Goal: Information Seeking & Learning: Learn about a topic

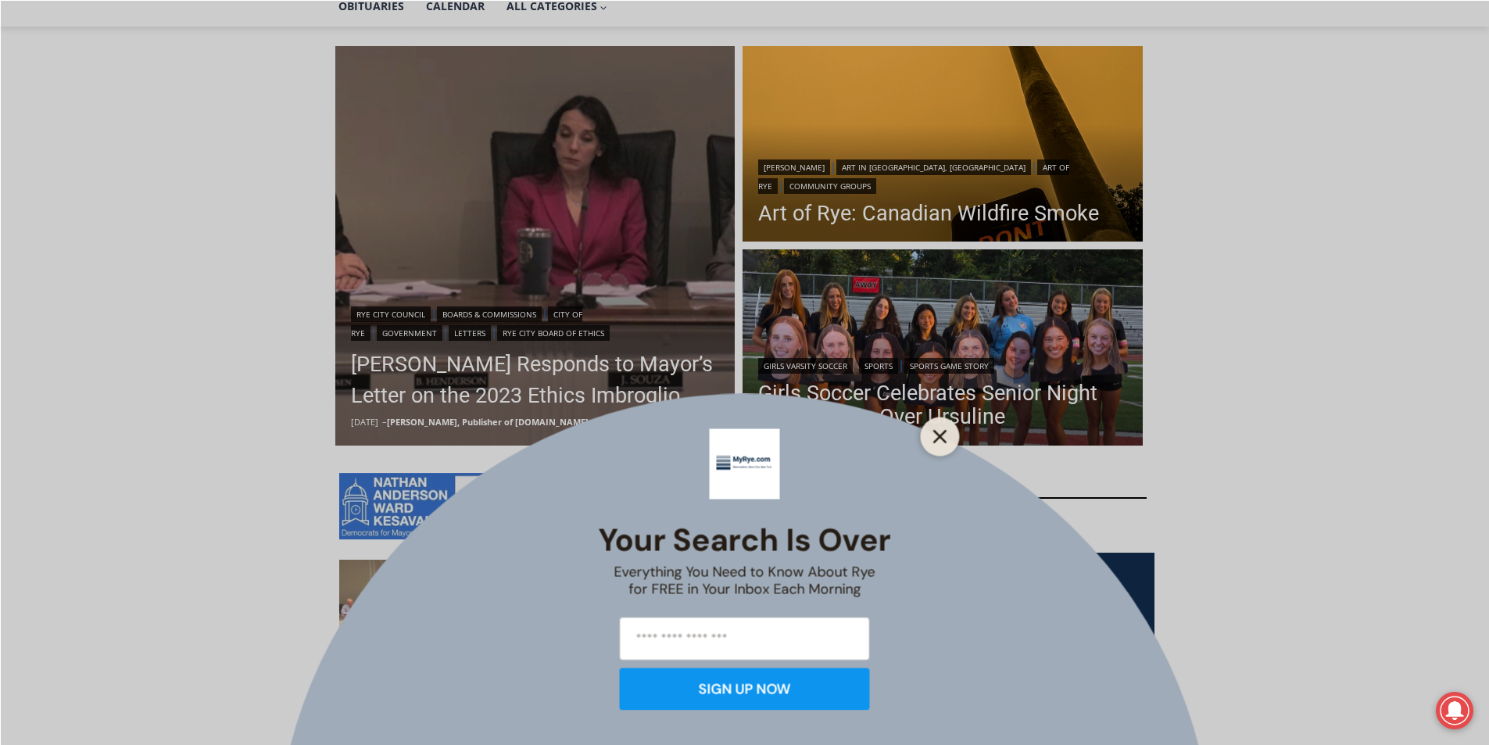
click at [944, 432] on line "Close" at bounding box center [939, 436] width 11 height 11
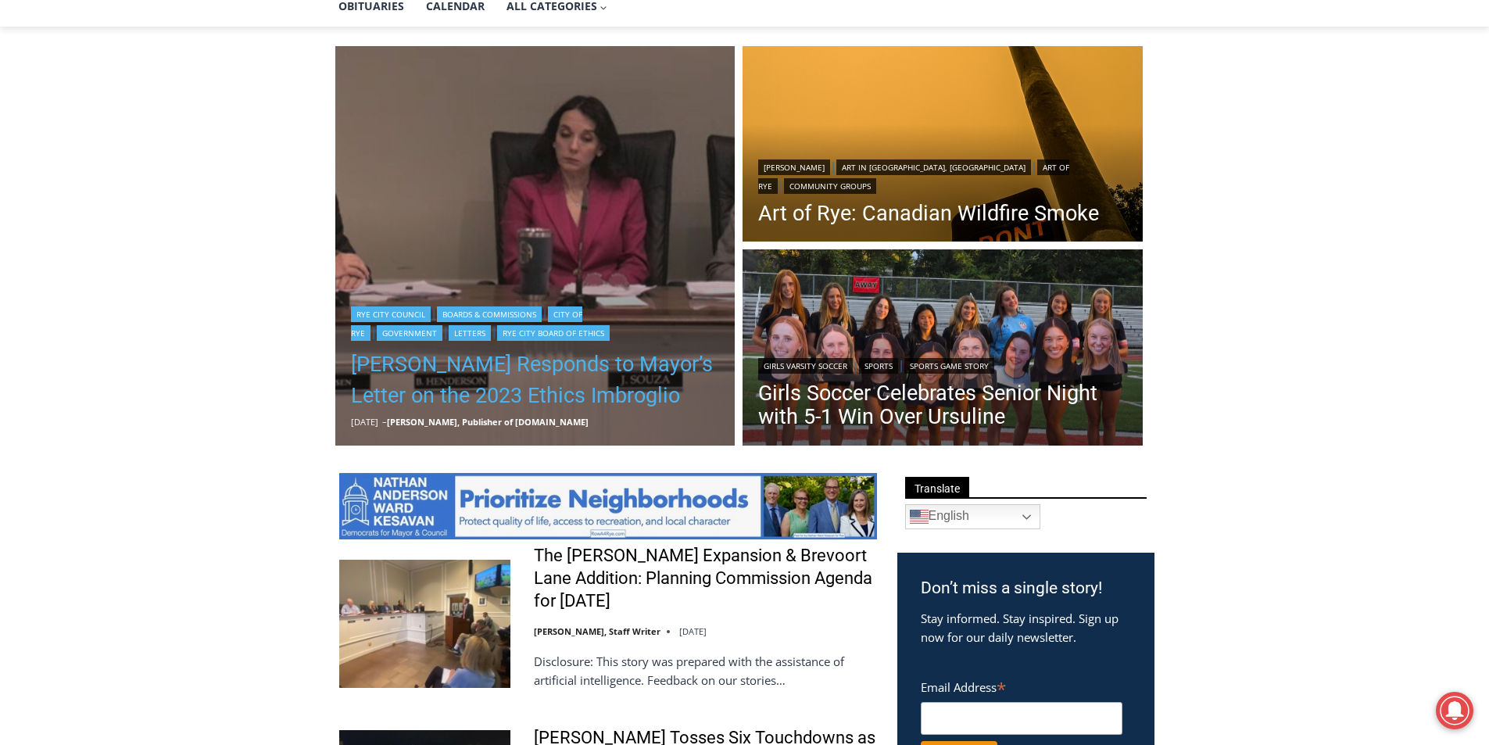
click at [596, 399] on link "[PERSON_NAME] Responds to Mayor’s Letter on the 2023 Ethics Imbroglio" at bounding box center [535, 380] width 369 height 63
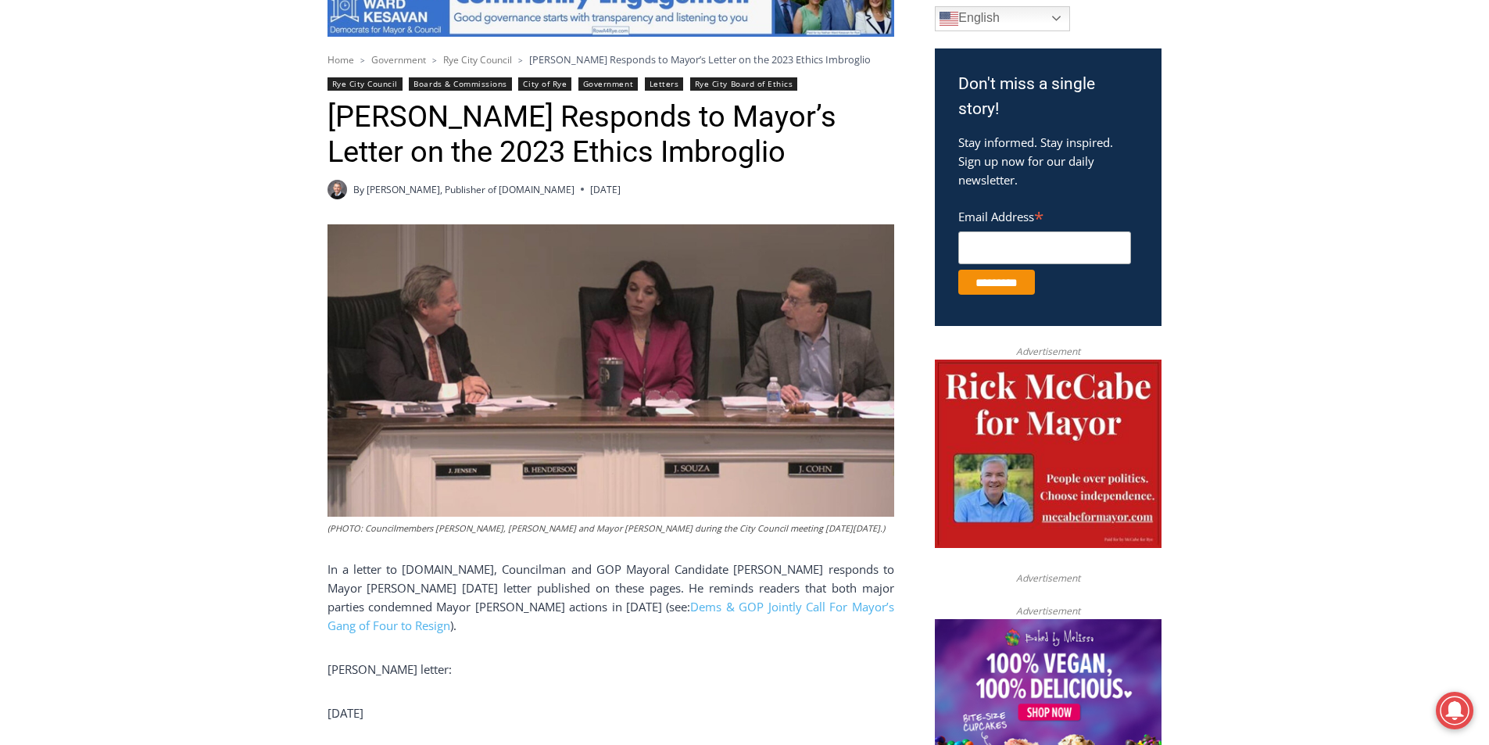
scroll to position [313, 0]
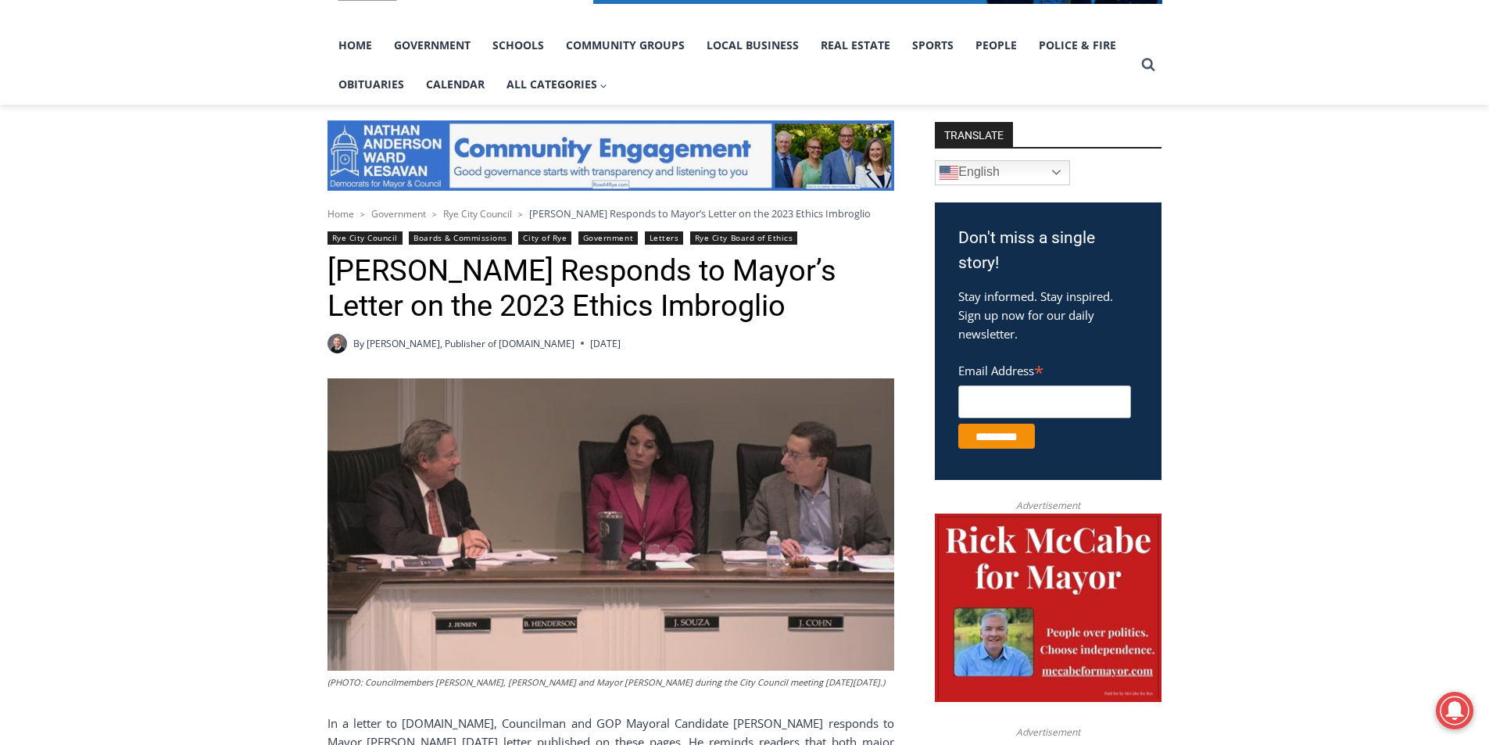
click at [601, 511] on img at bounding box center [611, 524] width 567 height 292
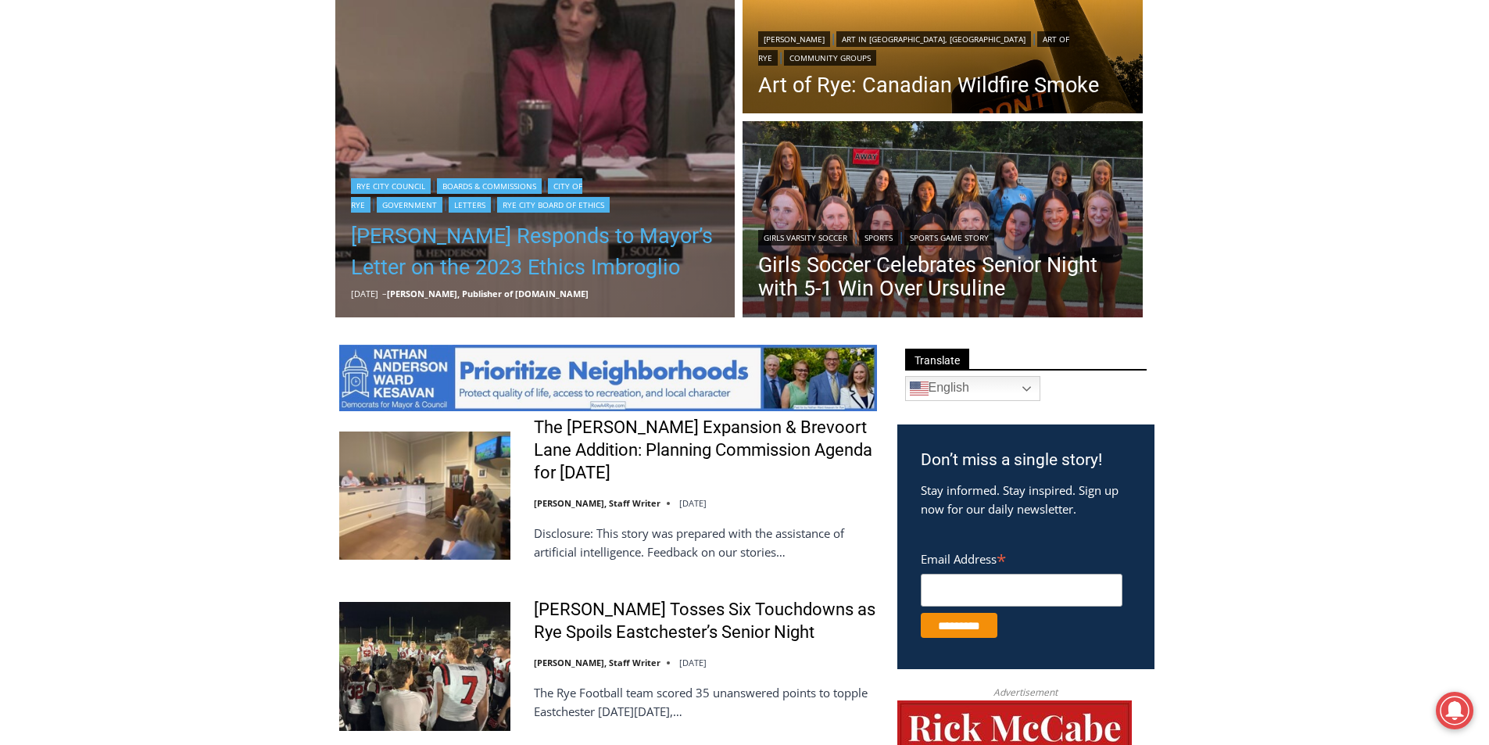
click at [505, 256] on link "Henderson Responds to Mayor’s Letter on the 2023 Ethics Imbroglio" at bounding box center [535, 251] width 369 height 63
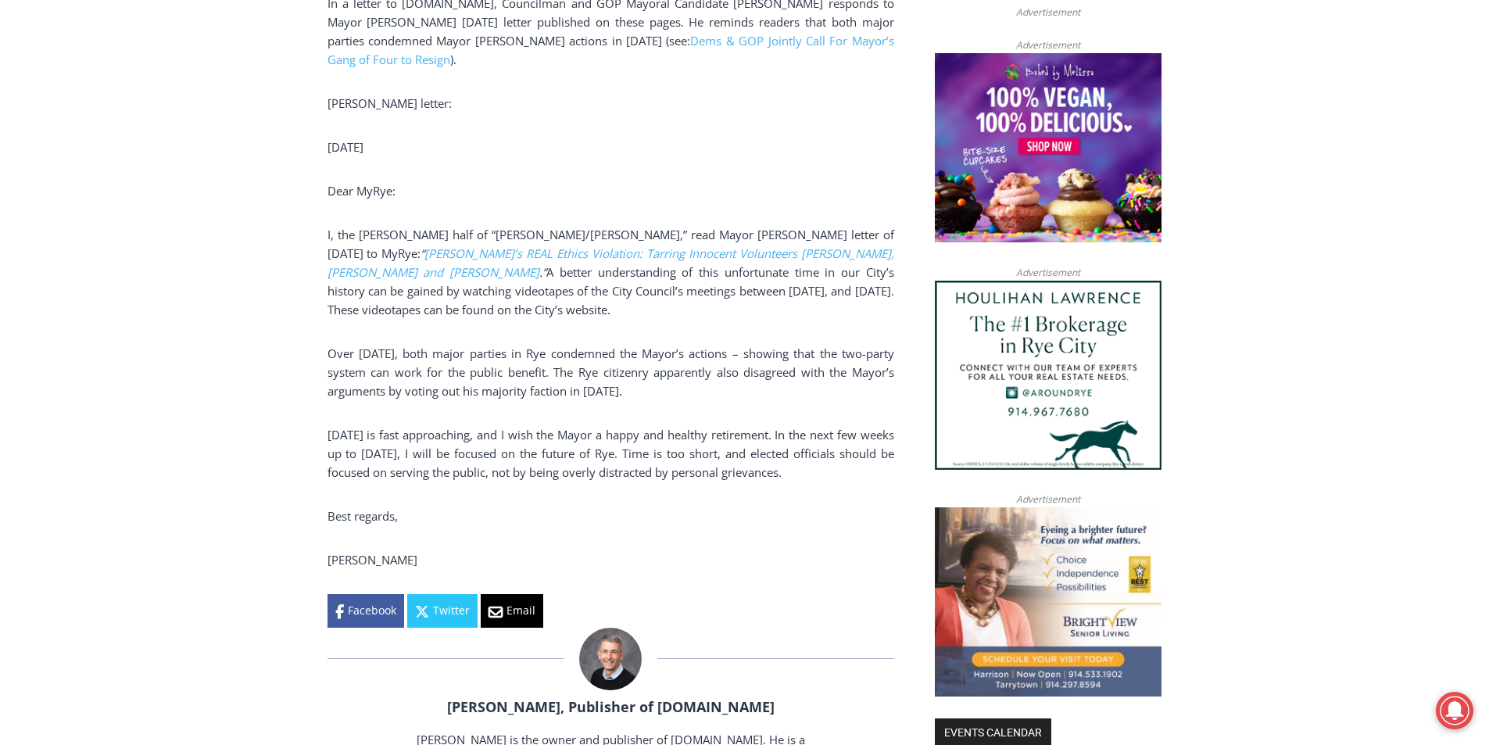
scroll to position [1064, 0]
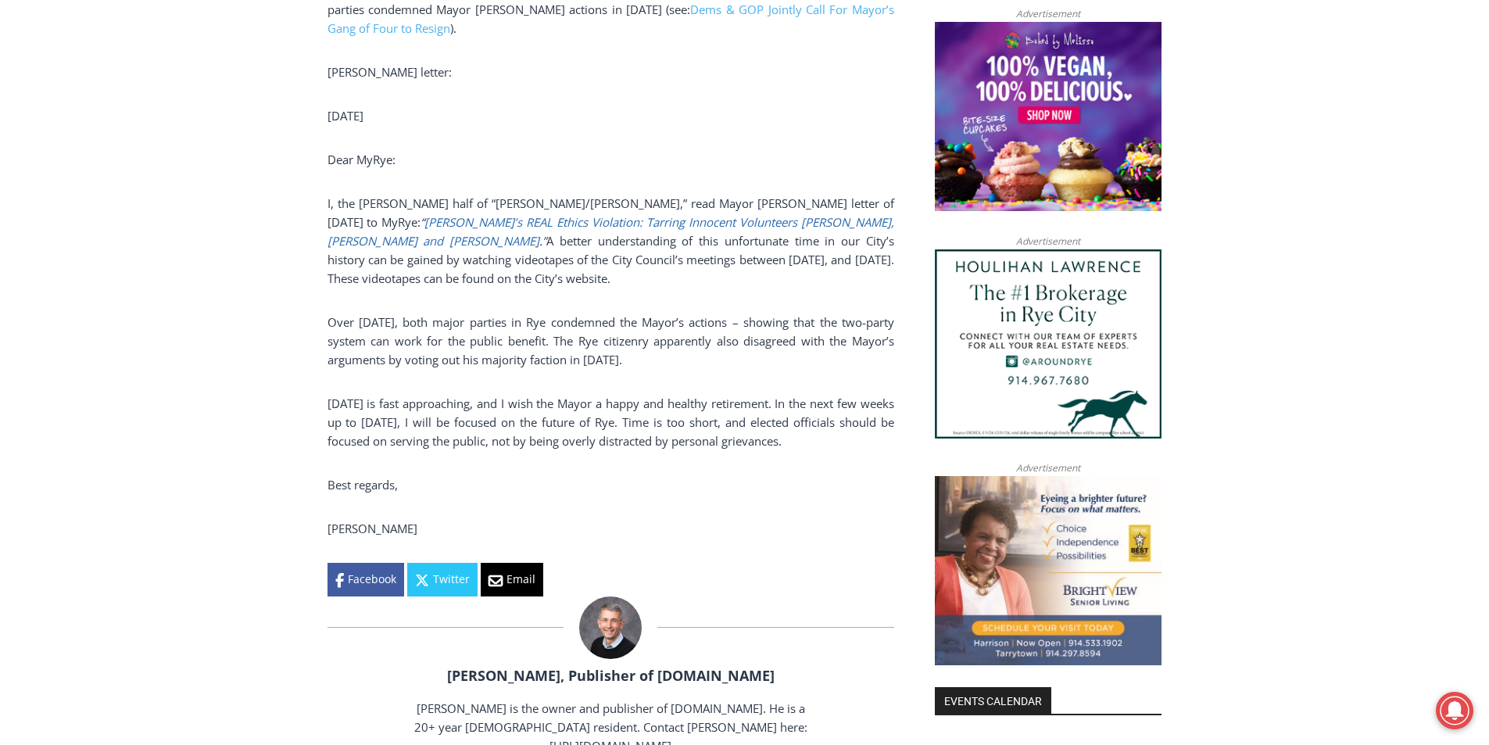
click at [496, 217] on link "[PERSON_NAME]’s REAL Ethics Violation: Tarring Innocent Volunteers [PERSON_NAME…" at bounding box center [611, 231] width 567 height 34
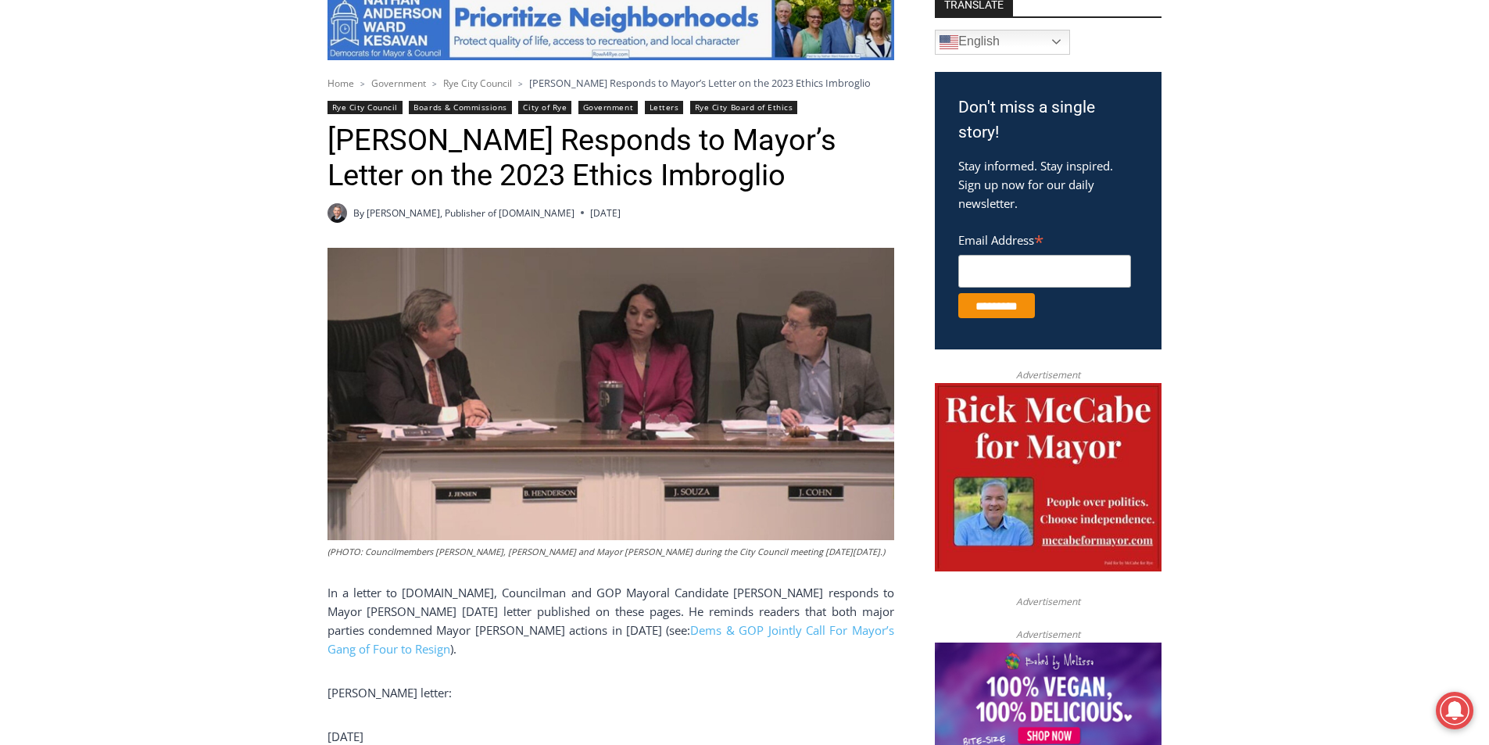
scroll to position [439, 0]
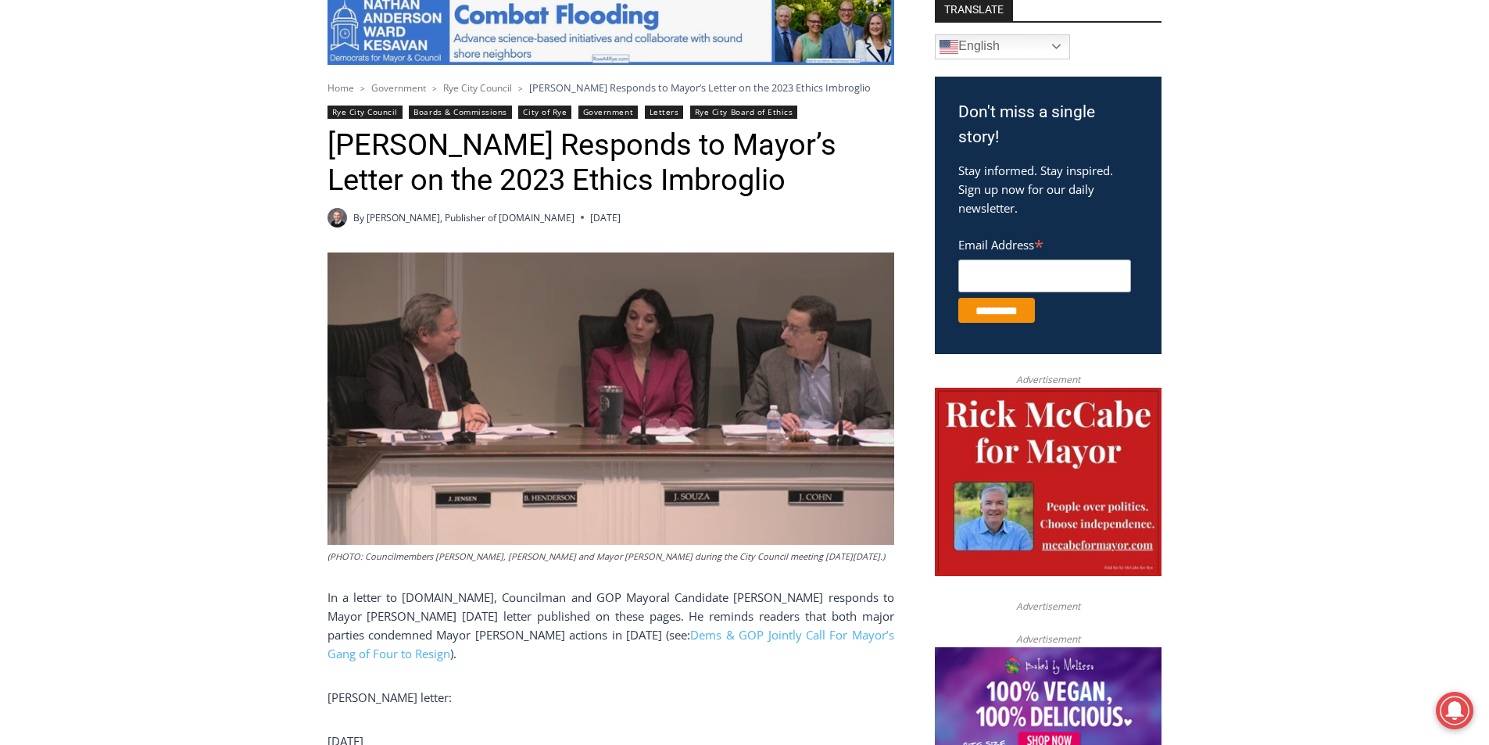
click at [658, 346] on img at bounding box center [611, 399] width 567 height 292
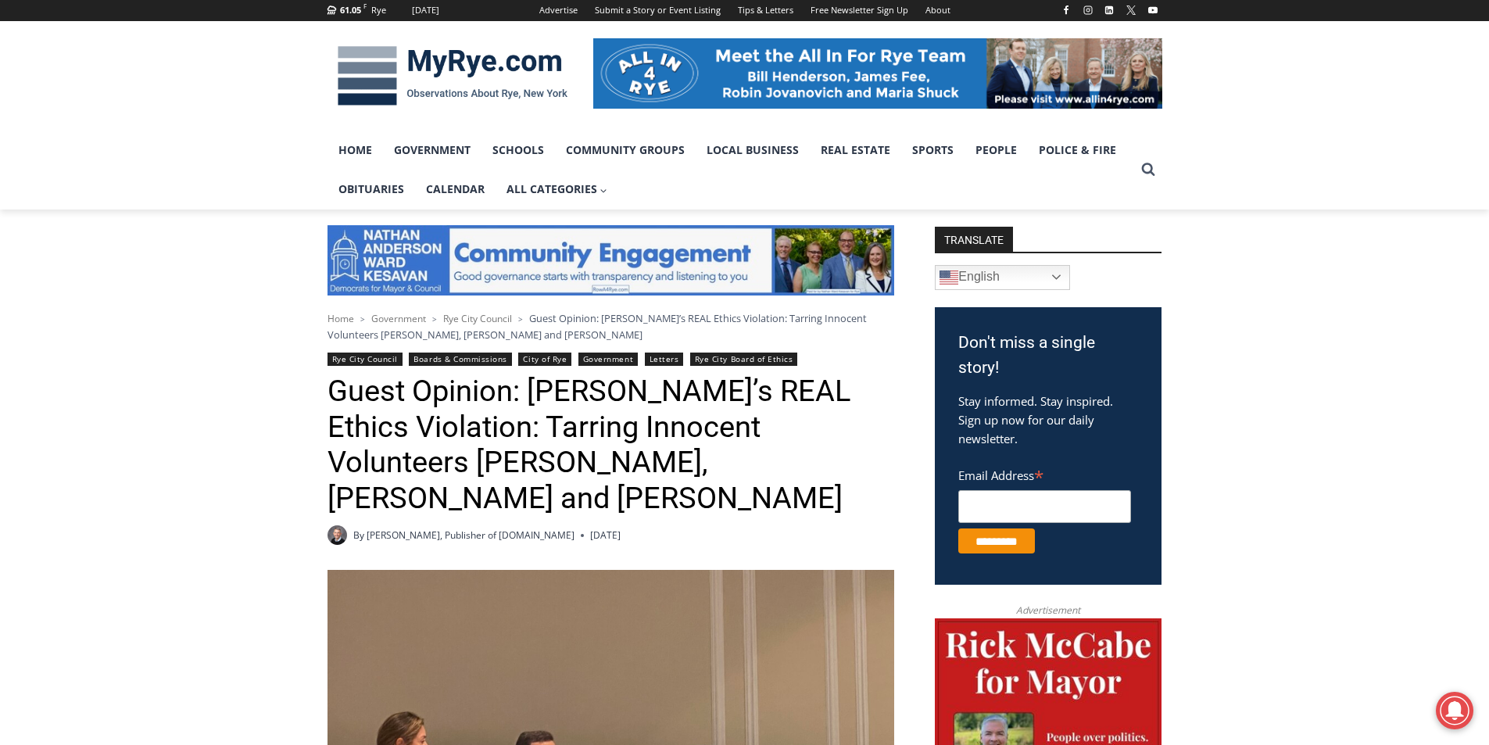
scroll to position [204, 0]
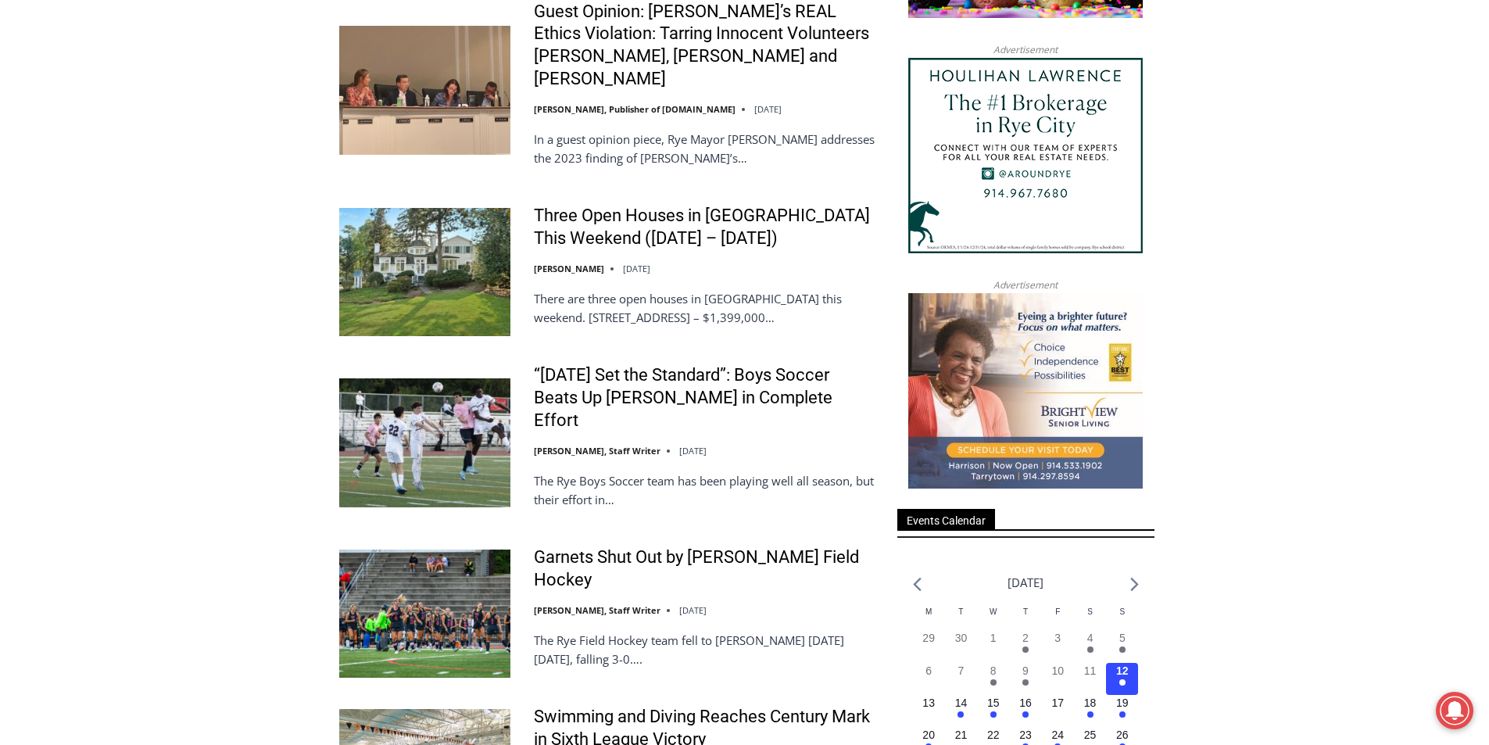
scroll to position [1614, 0]
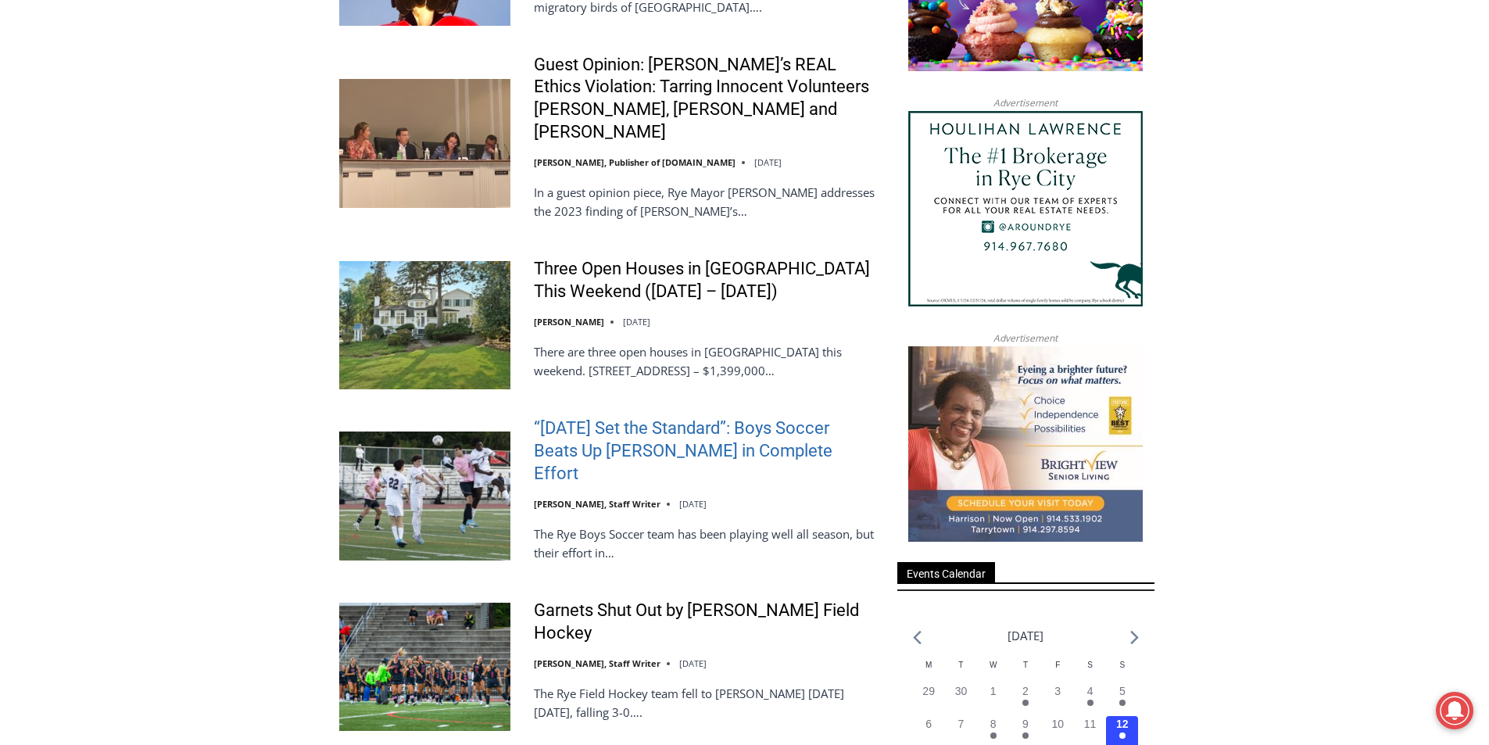
click at [635, 417] on link "“Today Set the Standard”: Boys Soccer Beats Up Pelham in Complete Effort" at bounding box center [705, 450] width 343 height 67
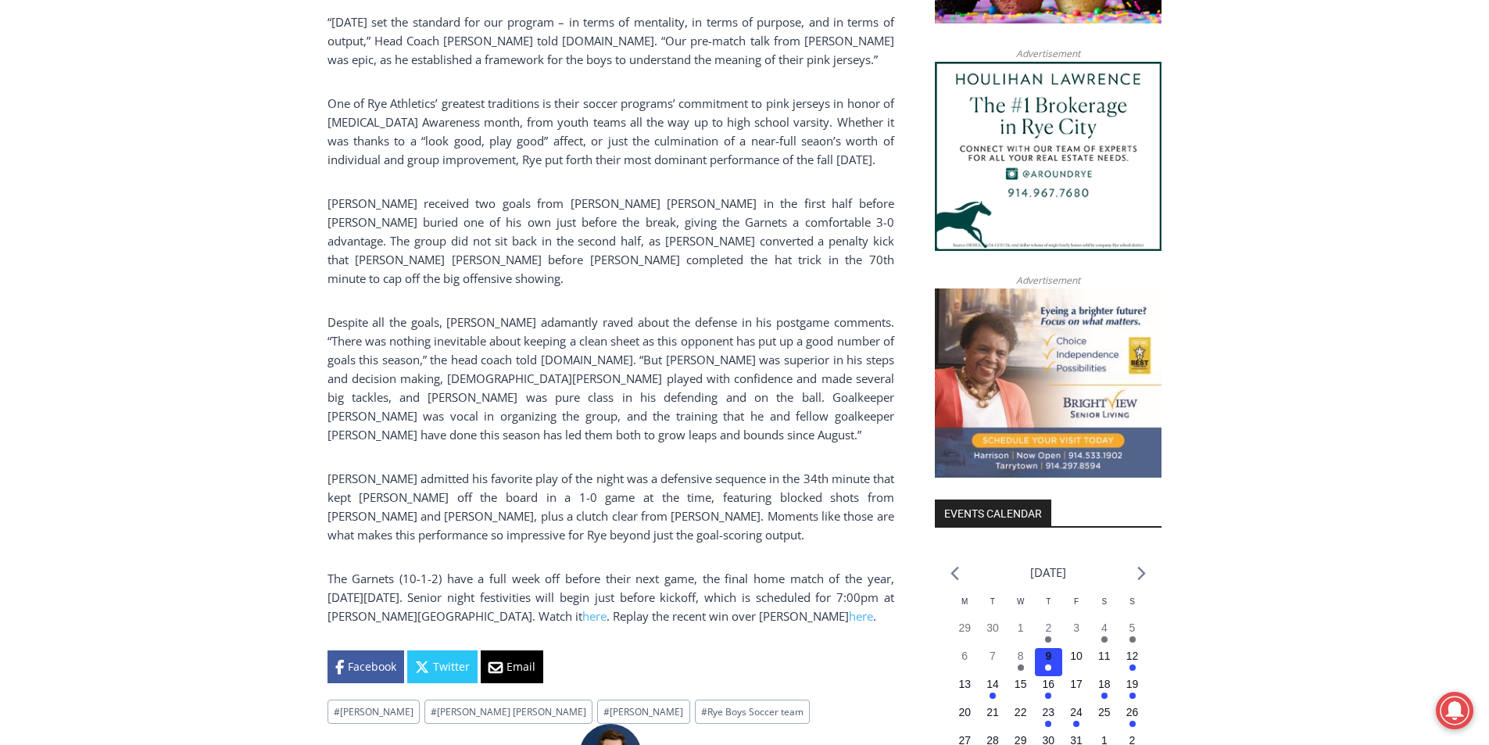
scroll to position [1016, 0]
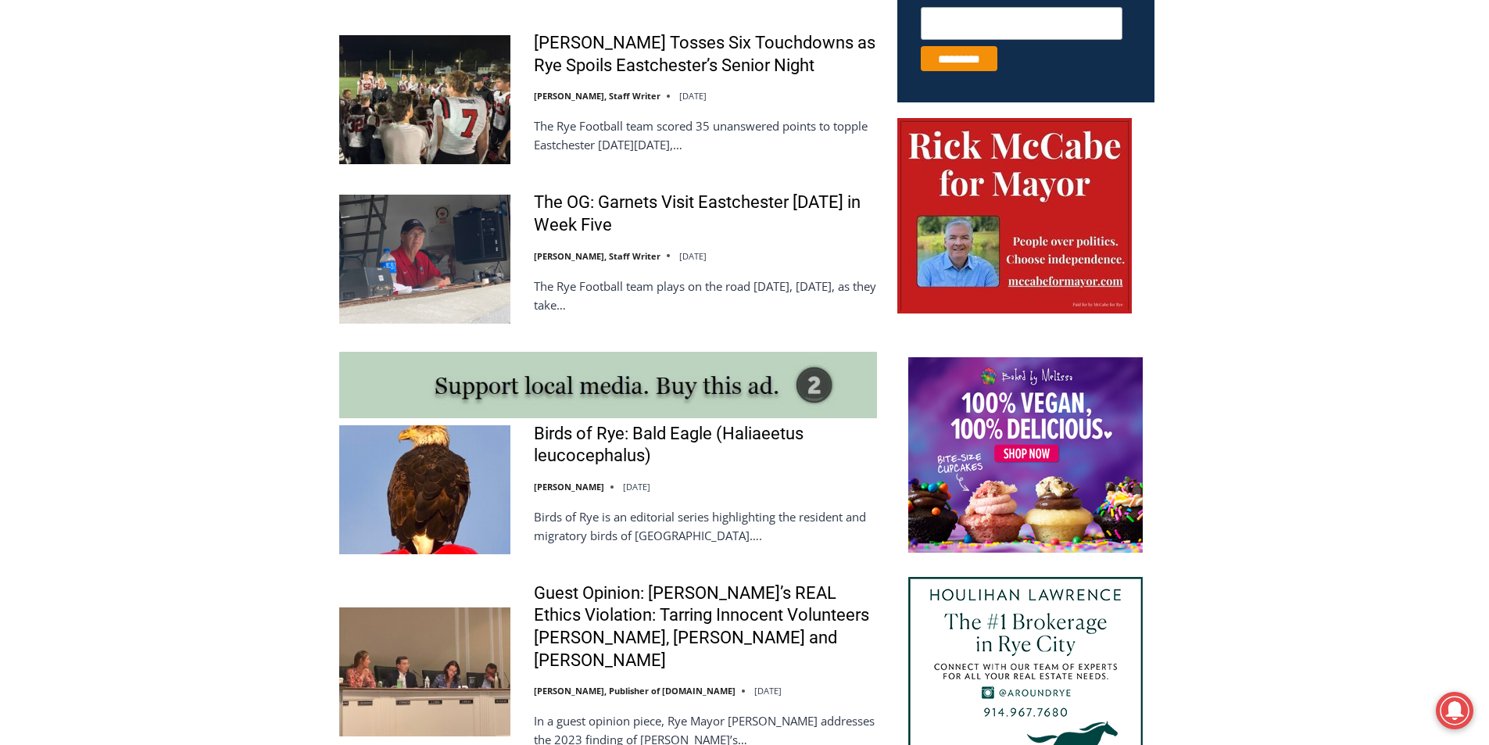
scroll to position [833, 0]
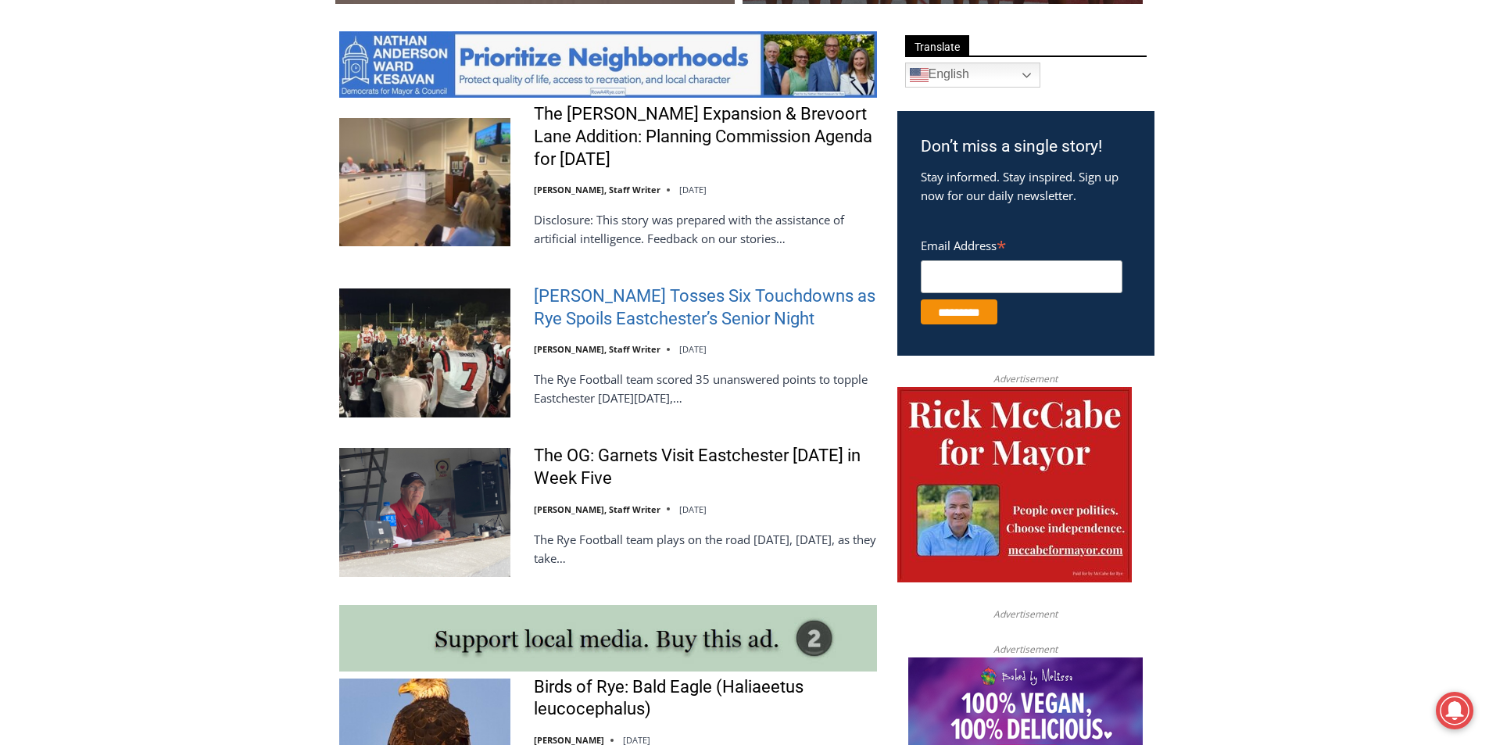
click at [623, 301] on link "[PERSON_NAME] Tosses Six Touchdowns as Rye Spoils Eastchester’s Senior Night" at bounding box center [705, 307] width 343 height 45
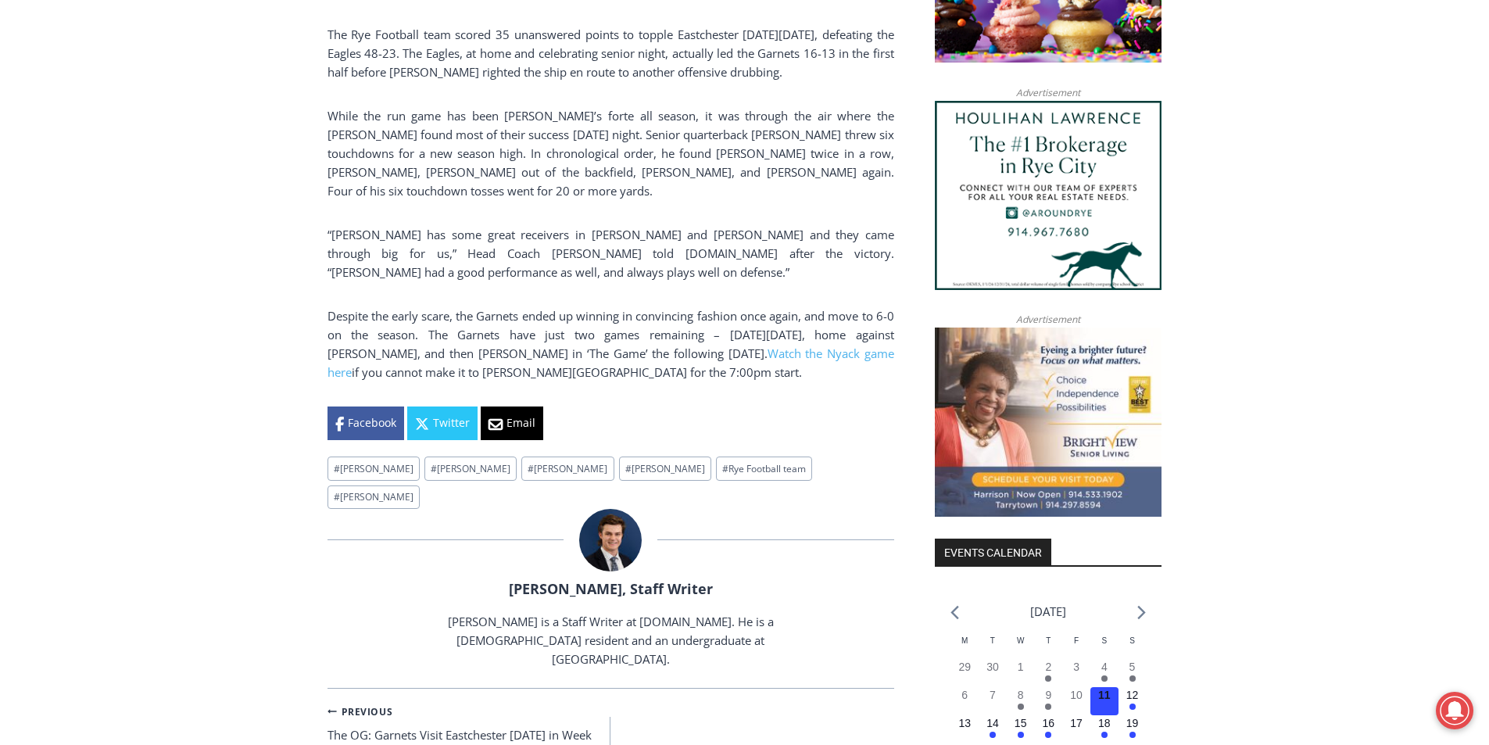
scroll to position [1064, 0]
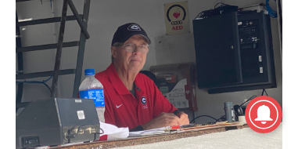
scroll to position [716, 0]
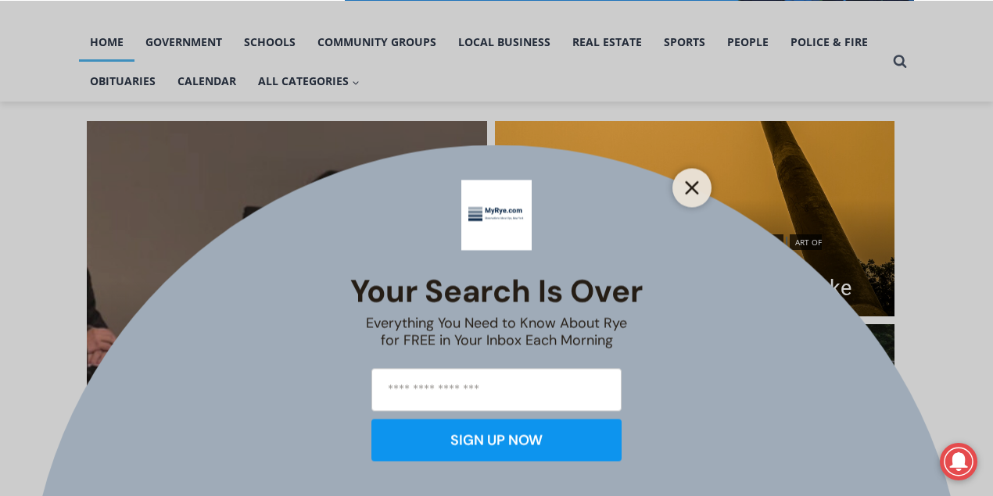
click at [297, 148] on button "Close" at bounding box center [692, 188] width 22 height 22
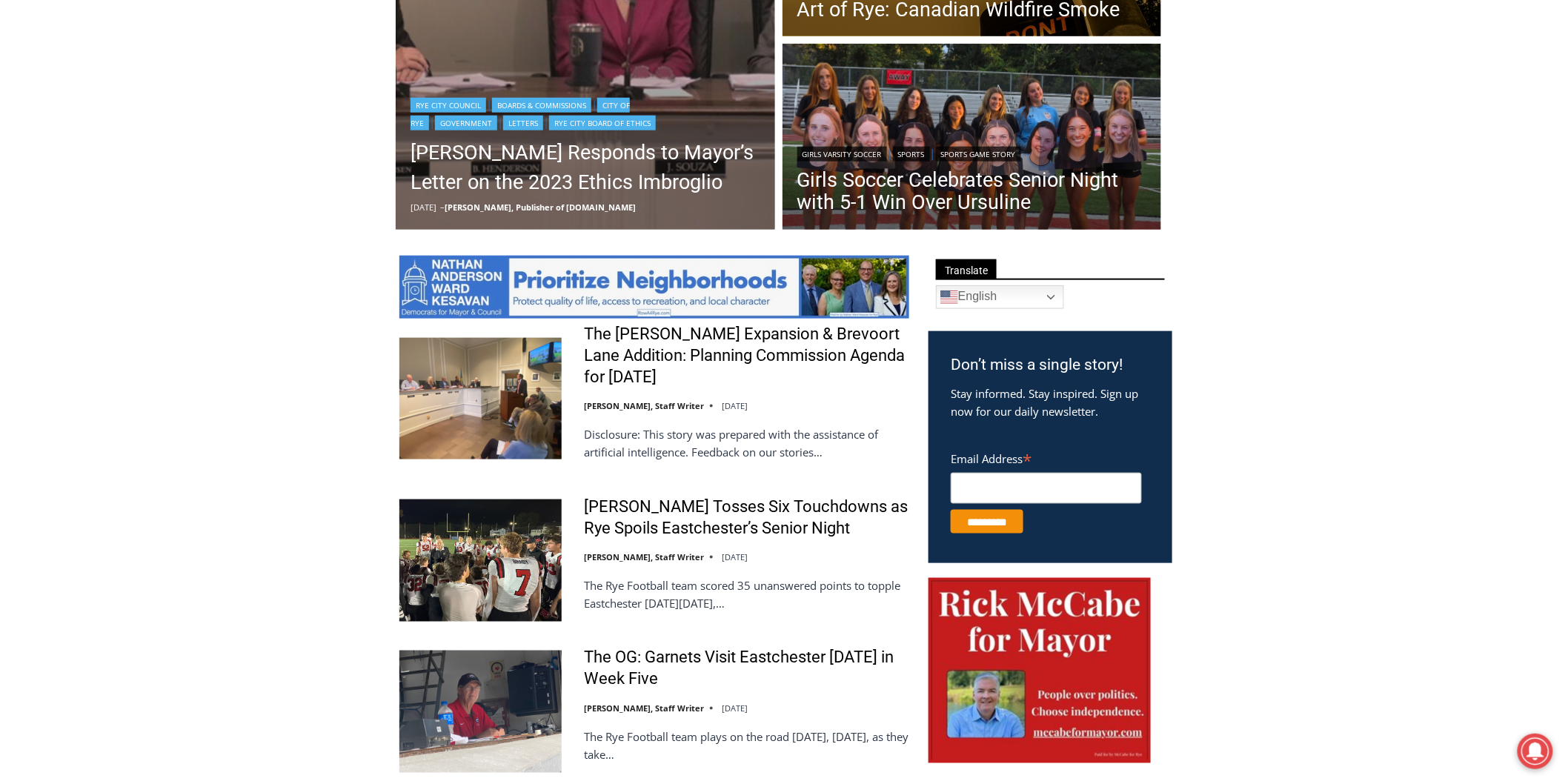
scroll to position [629, 0]
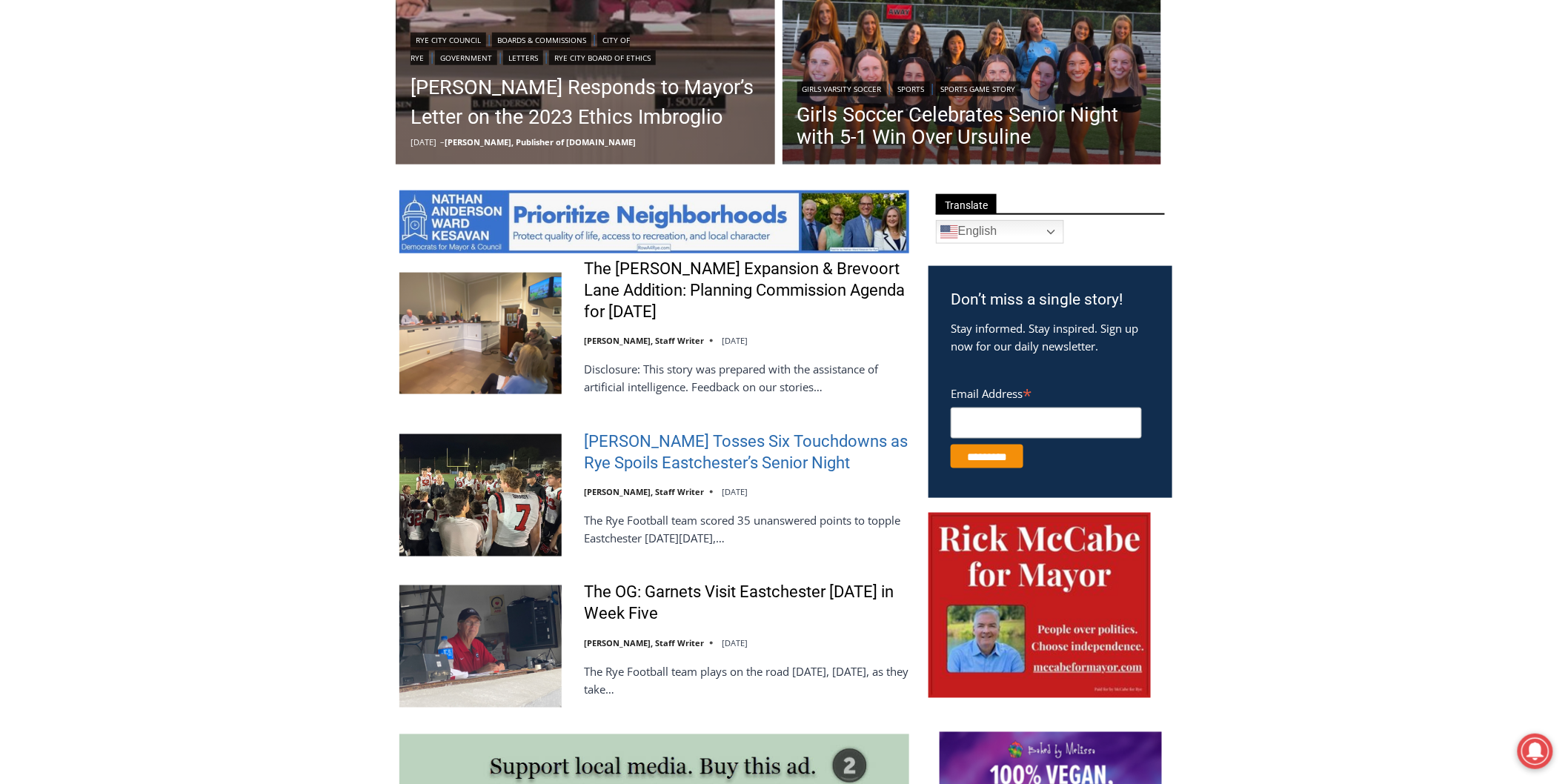
click at [282, 140] on link "[PERSON_NAME] Tosses Six Touchdowns as Rye Spoils Eastchester’s Senior Night" at bounding box center [746, 452] width 325 height 43
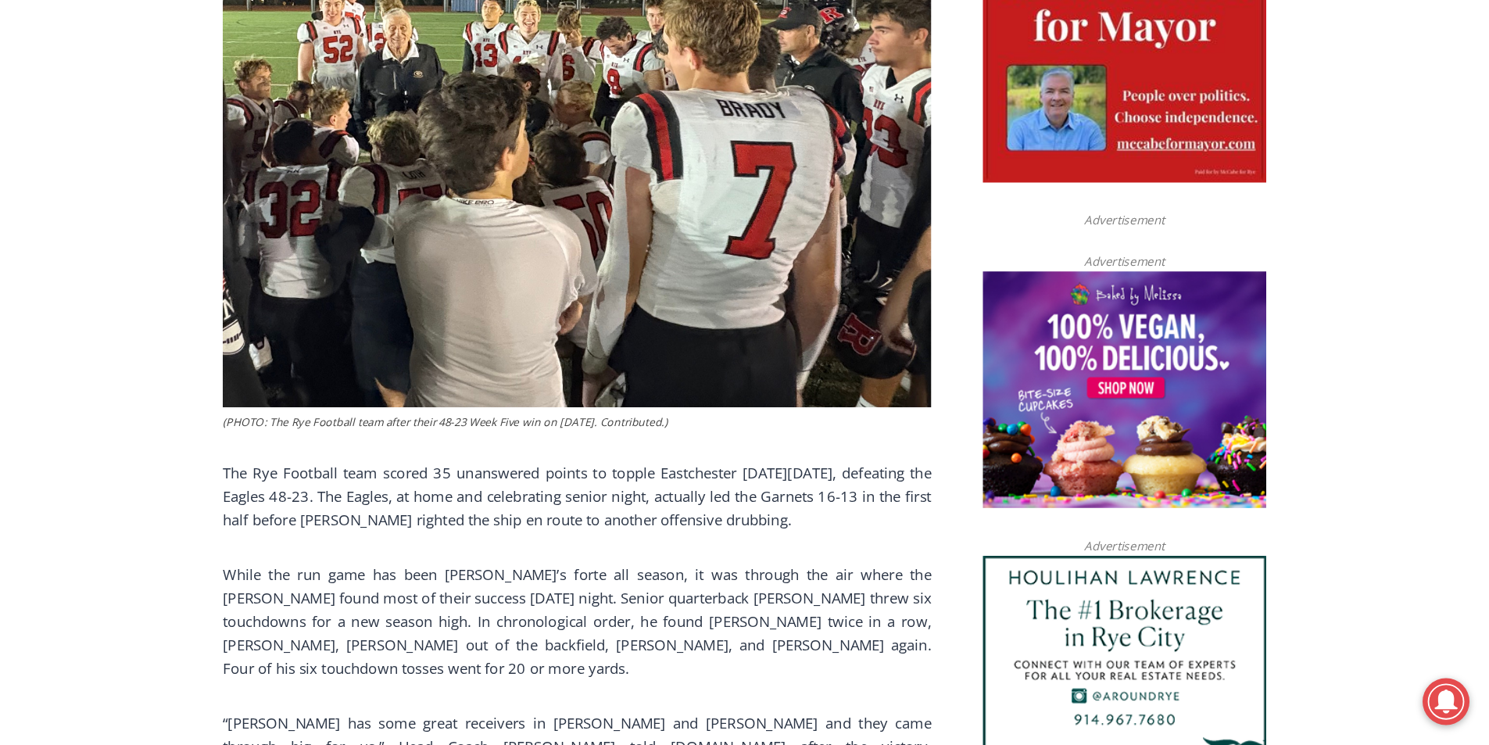
scroll to position [869, 0]
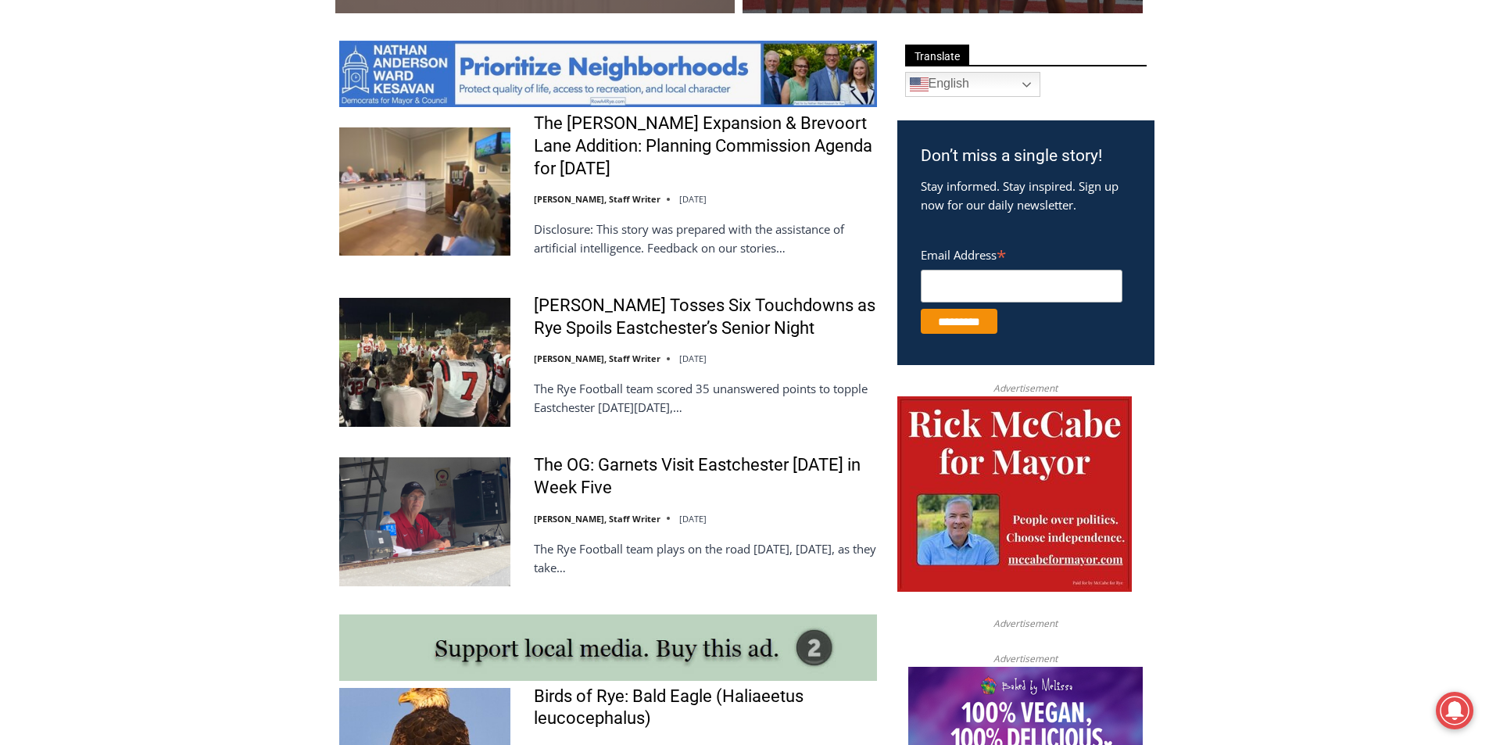
scroll to position [832, 0]
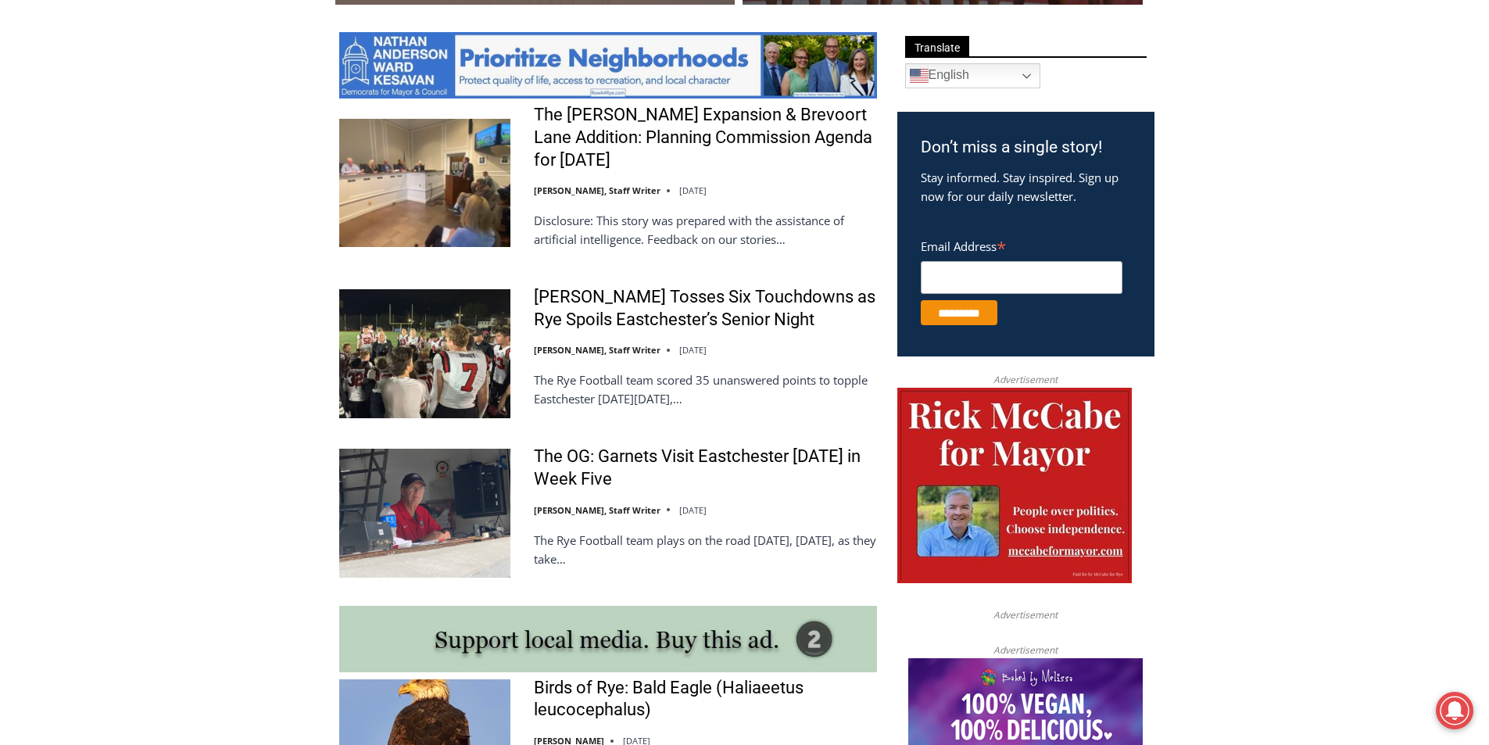
click at [460, 510] on img at bounding box center [424, 513] width 171 height 128
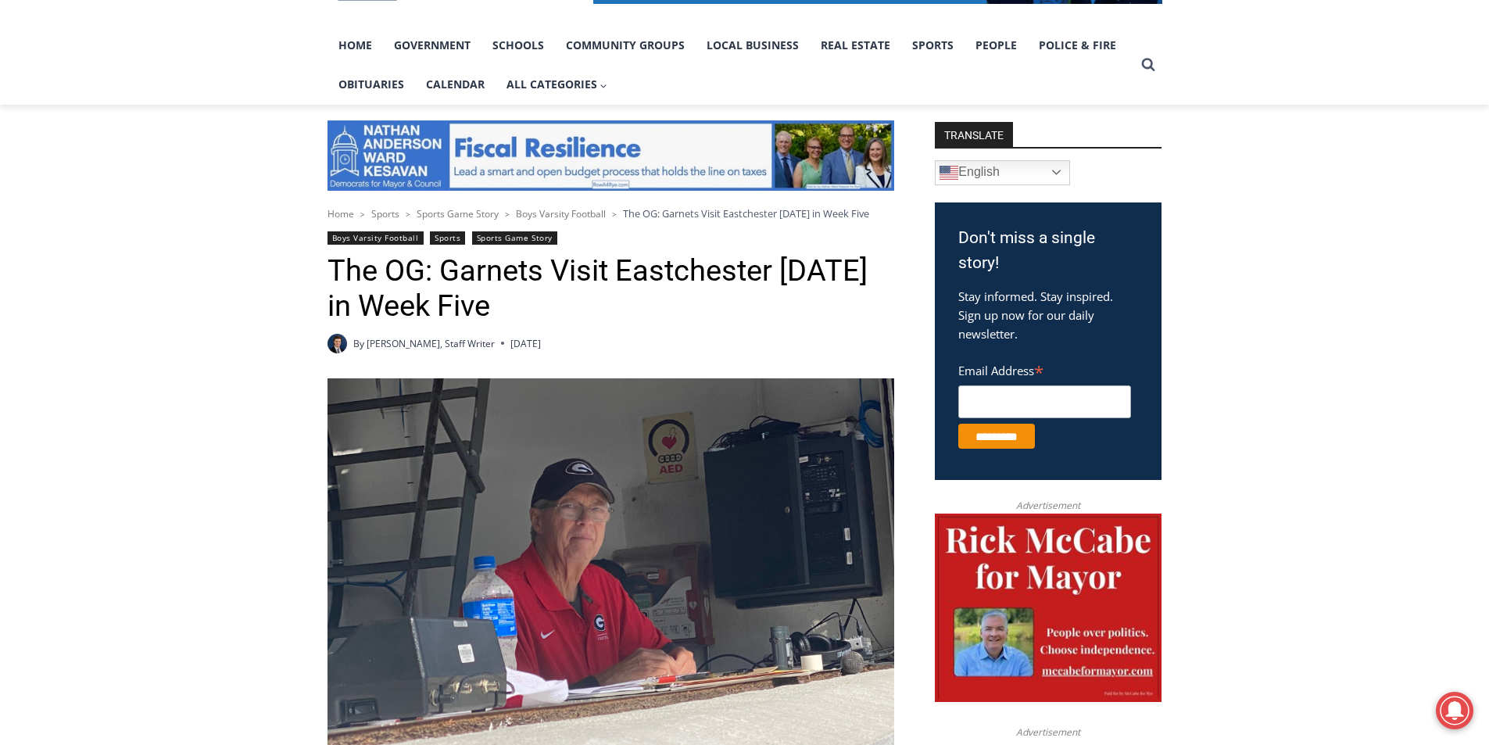
scroll to position [547, 0]
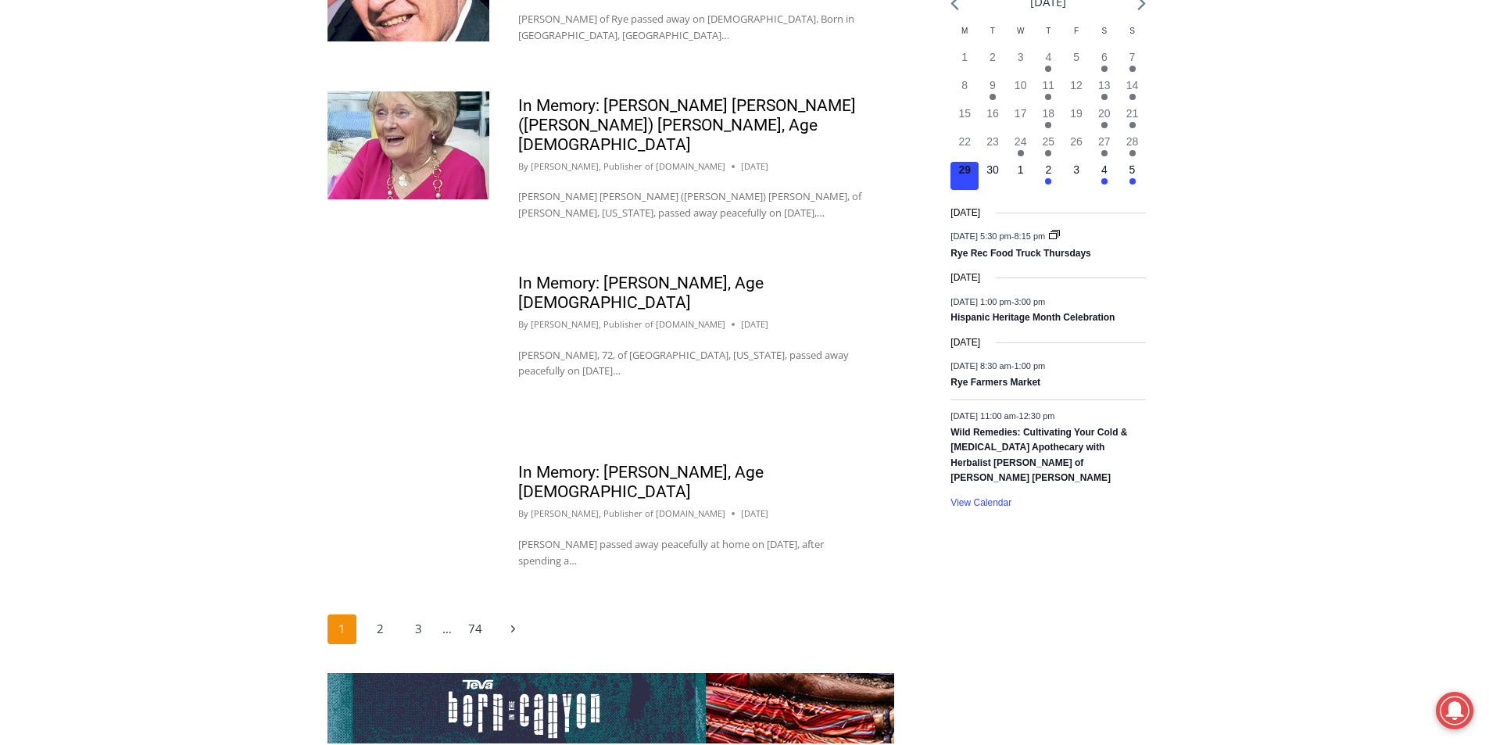
scroll to position [2502, 0]
